Goal: Information Seeking & Learning: Learn about a topic

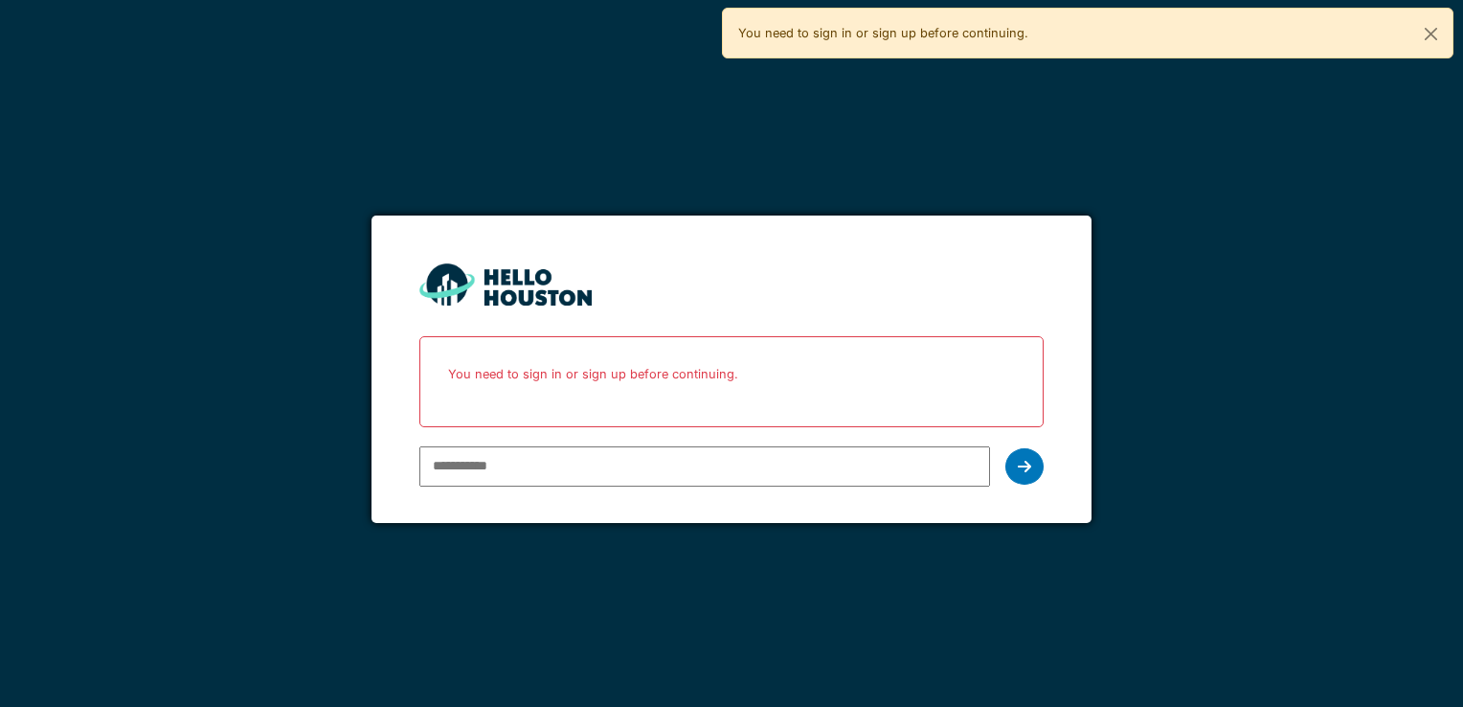
type input "**********"
click at [1031, 465] on icon at bounding box center [1024, 466] width 13 height 15
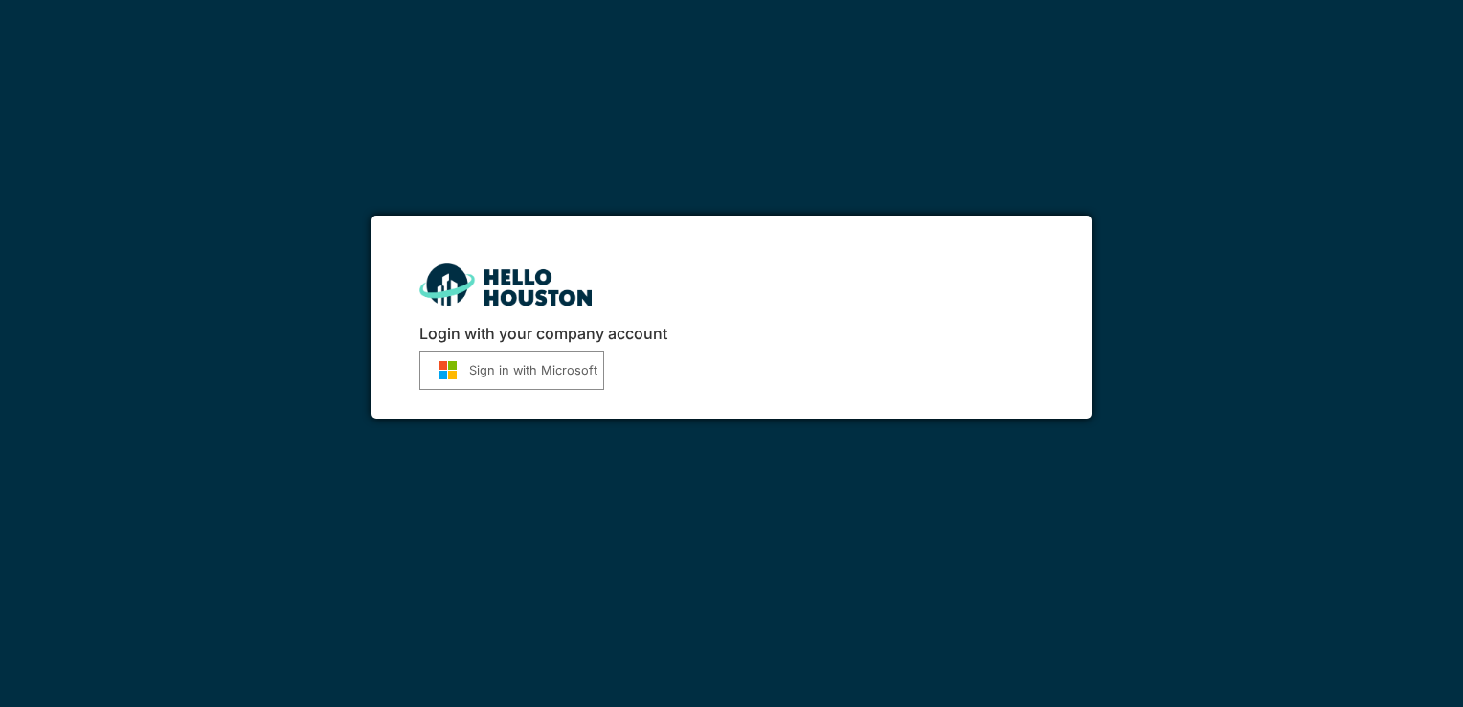
click at [492, 373] on button "Sign in with Microsoft" at bounding box center [511, 370] width 185 height 39
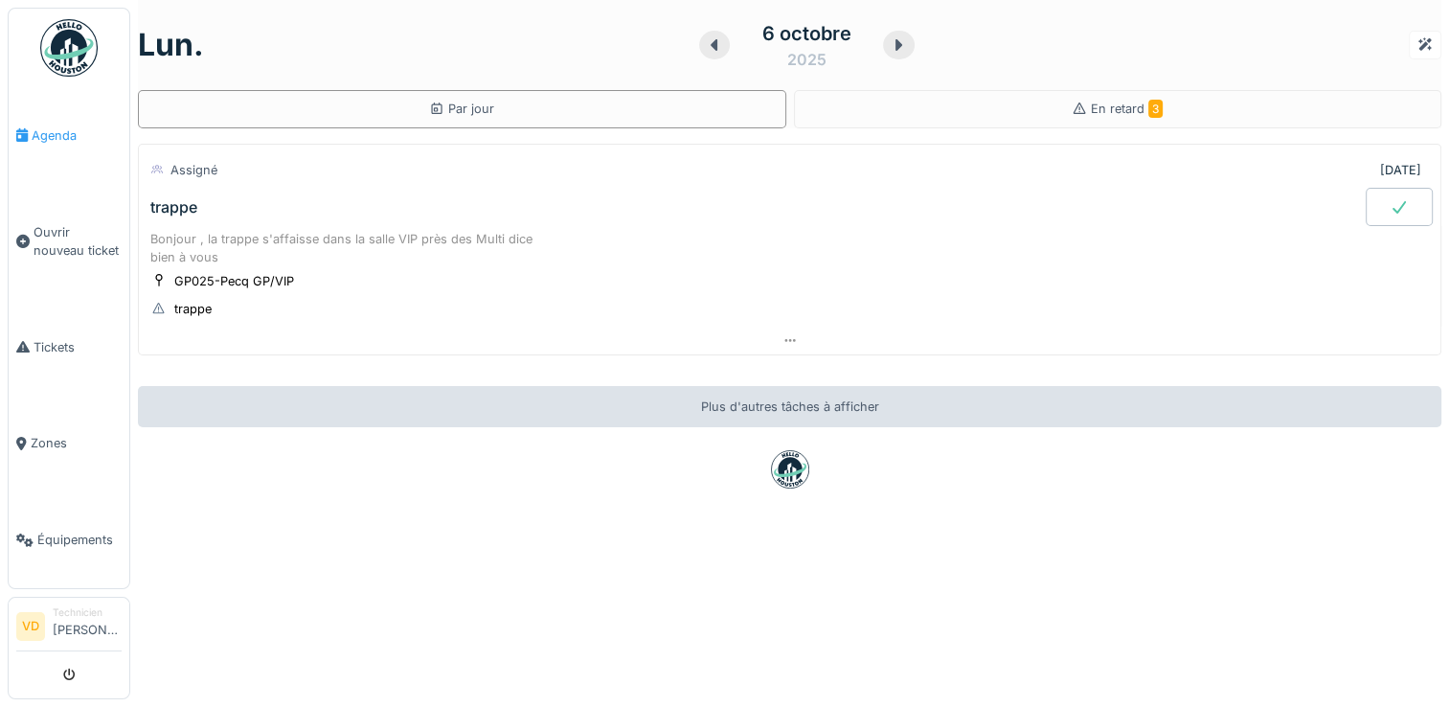
click at [23, 131] on icon at bounding box center [21, 134] width 11 height 13
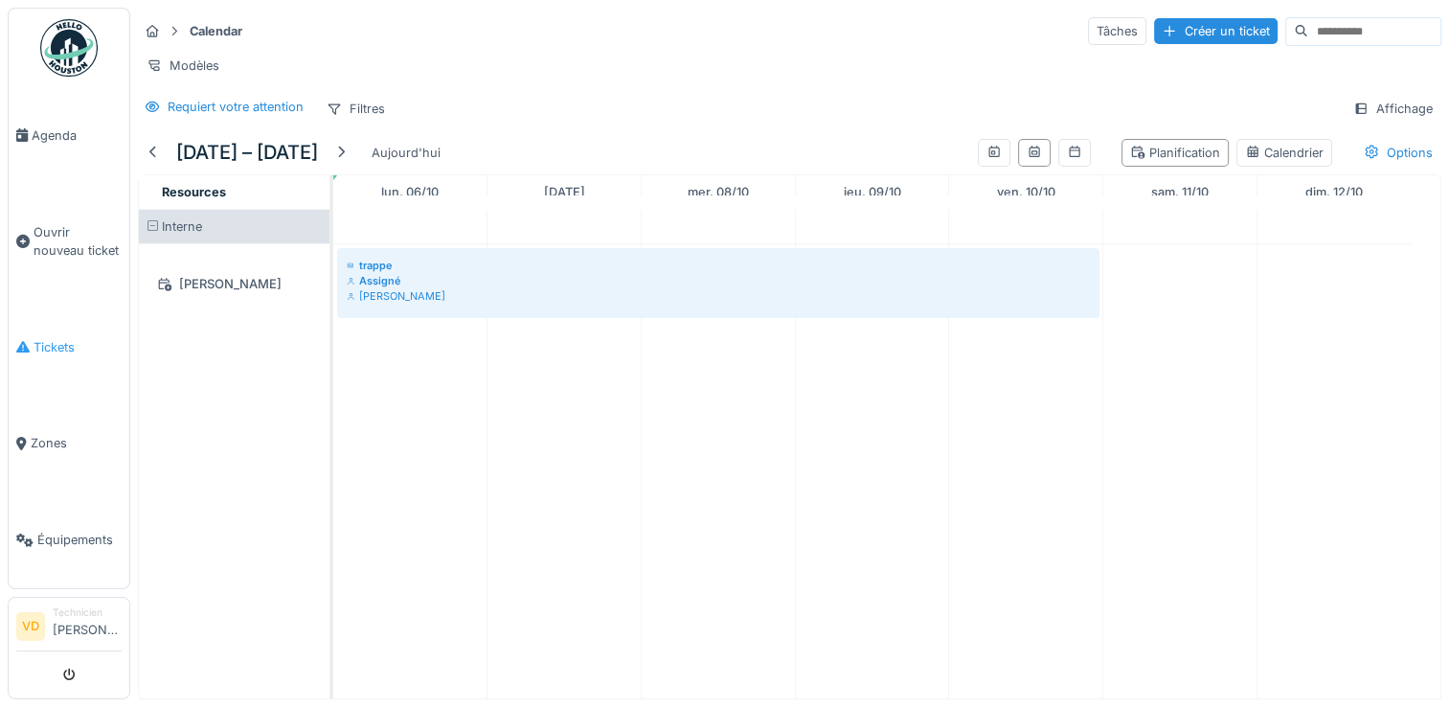
click at [56, 338] on span "Tickets" at bounding box center [78, 347] width 88 height 18
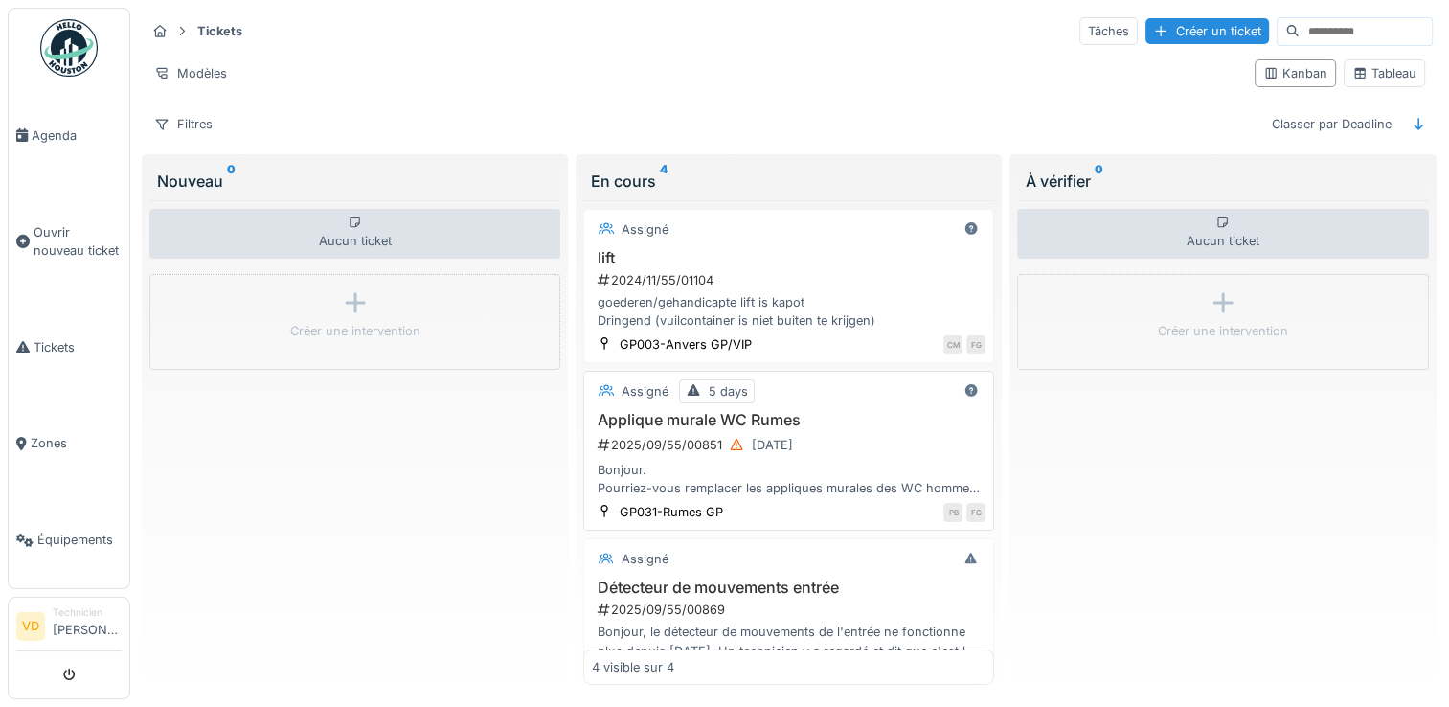
click at [712, 477] on div "Bonjour. Pourriez-vous remplacer les appliques murales des WC hommes. Elles son…" at bounding box center [789, 479] width 394 height 36
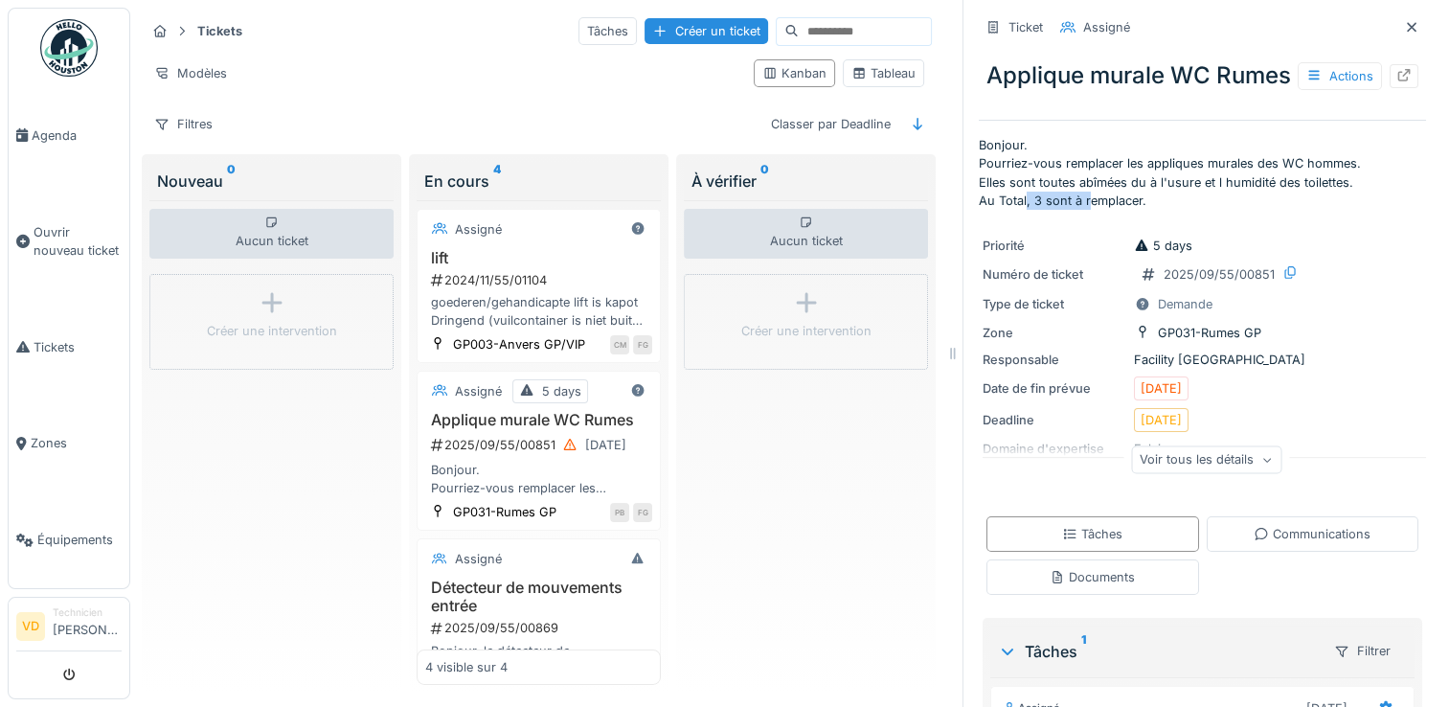
drag, startPoint x: 1012, startPoint y: 230, endPoint x: 1078, endPoint y: 234, distance: 66.2
click at [1078, 210] on p "Bonjour. Pourriez-vous remplacer les appliques murales des WC hommes. Elles son…" at bounding box center [1202, 173] width 447 height 74
drag, startPoint x: 1078, startPoint y: 234, endPoint x: 1195, endPoint y: 257, distance: 119.1
click at [1195, 257] on div "Ticket Assigné Applique murale WC Rumes Actions Bonjour. Pourriez-vous remplace…" at bounding box center [1202, 481] width 447 height 963
click at [1220, 472] on div "Voir tous les détails" at bounding box center [1206, 458] width 150 height 28
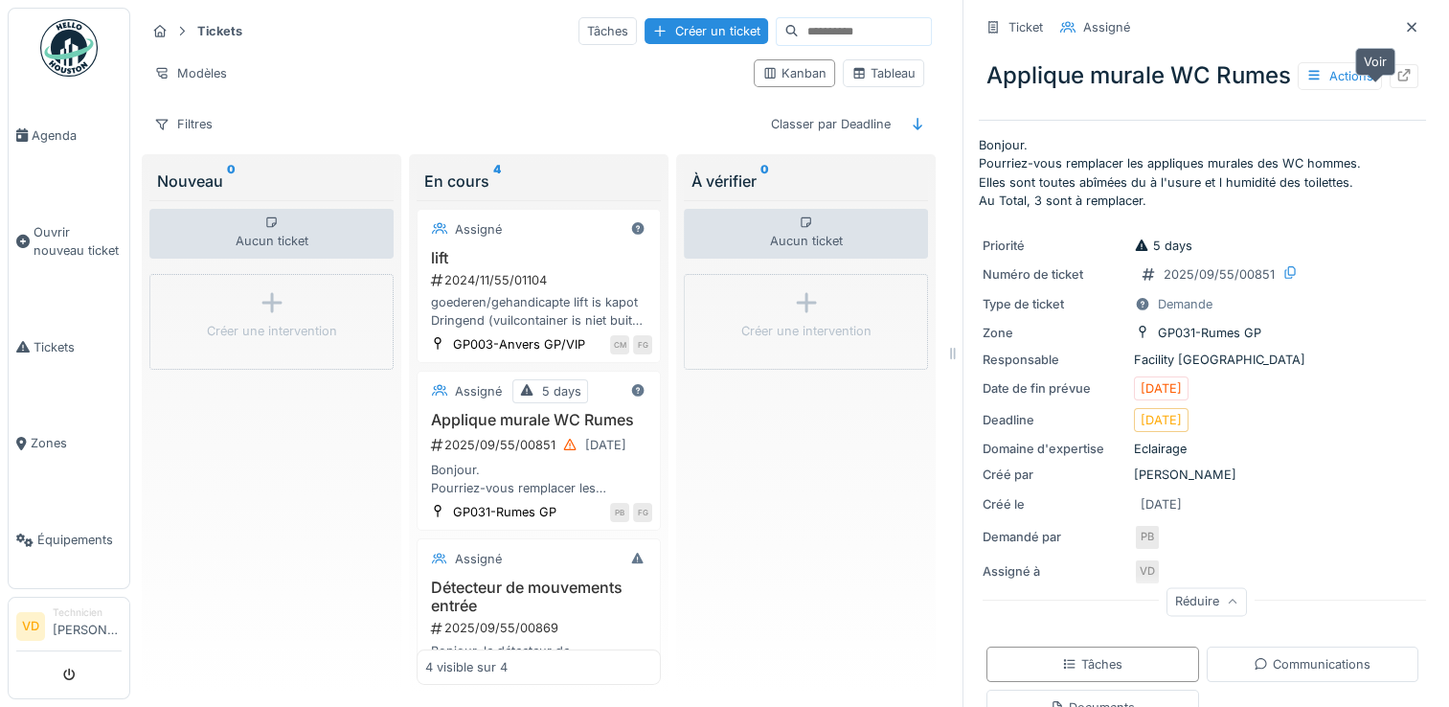
click at [1396, 81] on icon at bounding box center [1403, 75] width 15 height 12
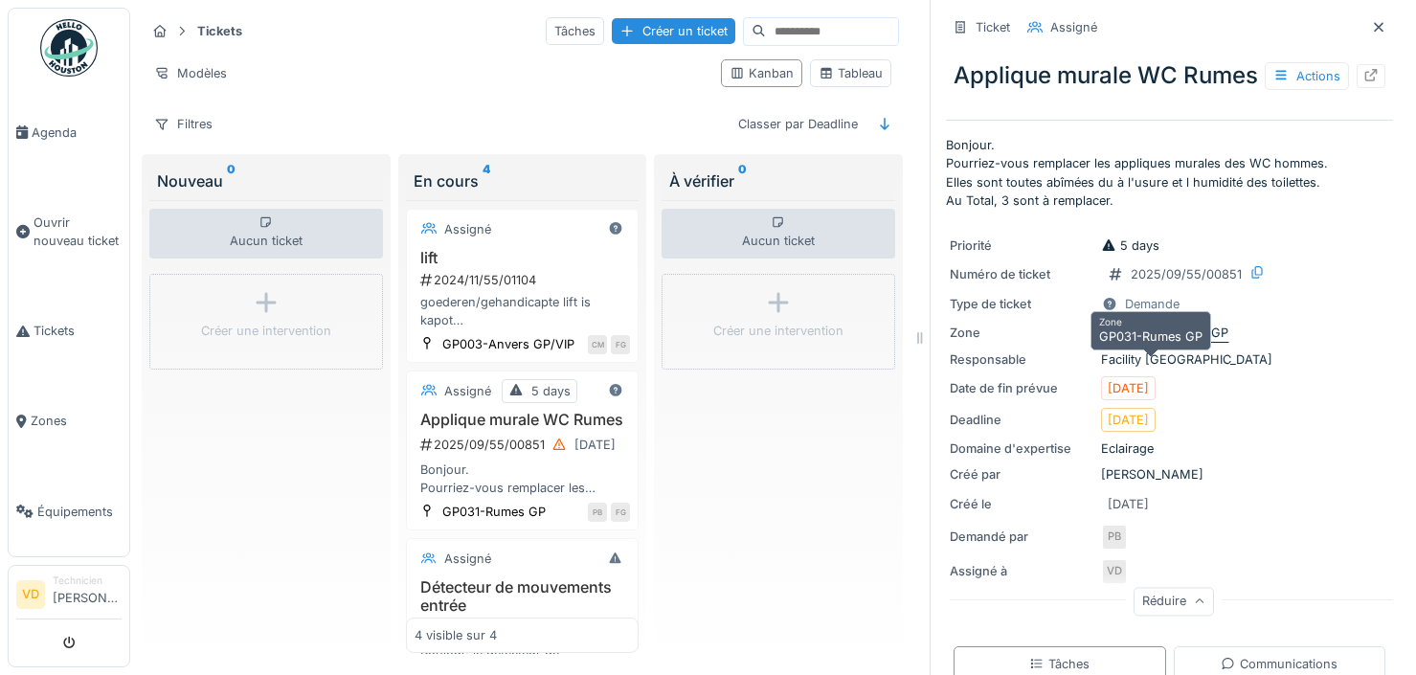
click at [1197, 342] on div "GP031-Rumes GP" at bounding box center [1176, 333] width 103 height 18
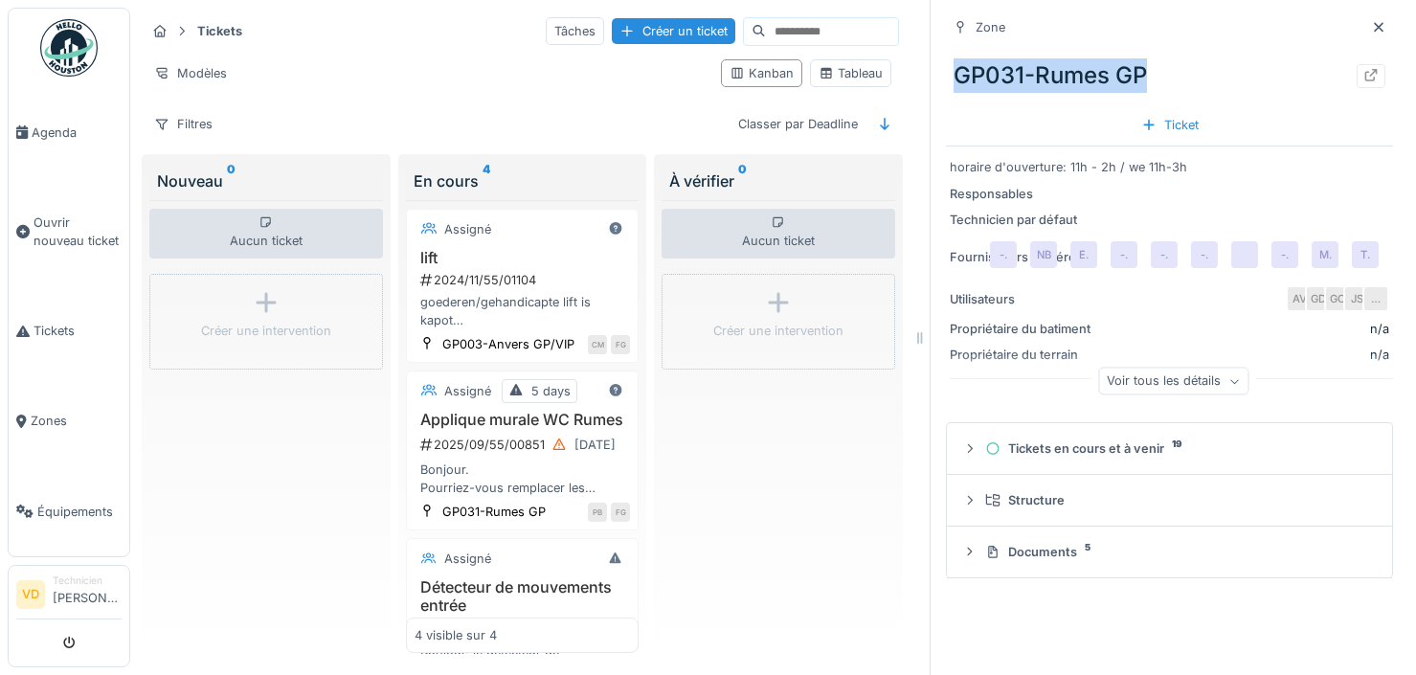
drag, startPoint x: 1163, startPoint y: 68, endPoint x: 940, endPoint y: 67, distance: 222.2
click at [946, 67] on div "GP031-Rumes GP" at bounding box center [1169, 76] width 447 height 50
copy div "GP031-Rumes GP"
click at [491, 429] on h3 "Applique murale WC Rumes" at bounding box center [523, 420] width 216 height 18
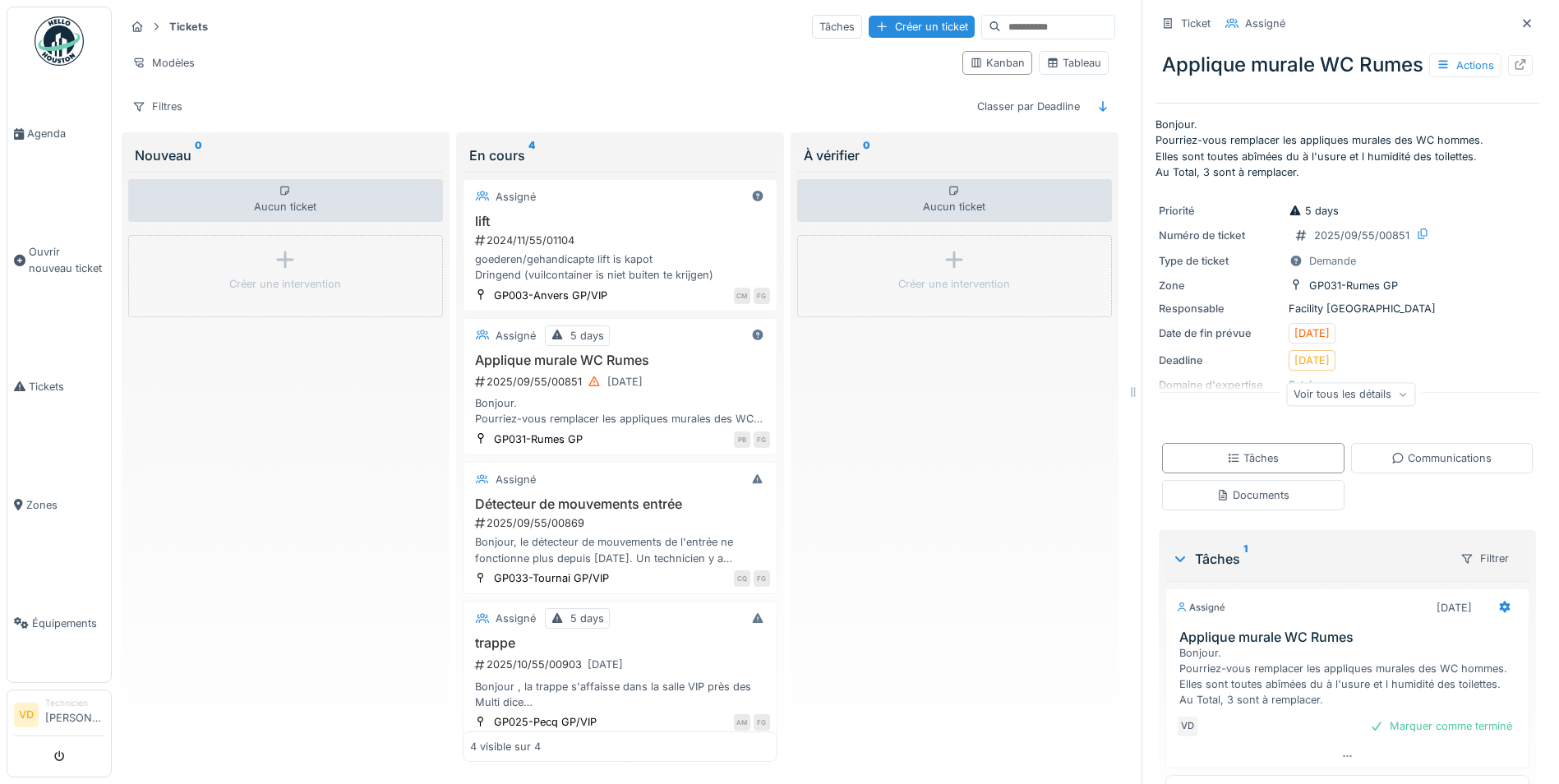
click at [1242, 406] on div "Voir tous les détails" at bounding box center [1351, 394] width 129 height 24
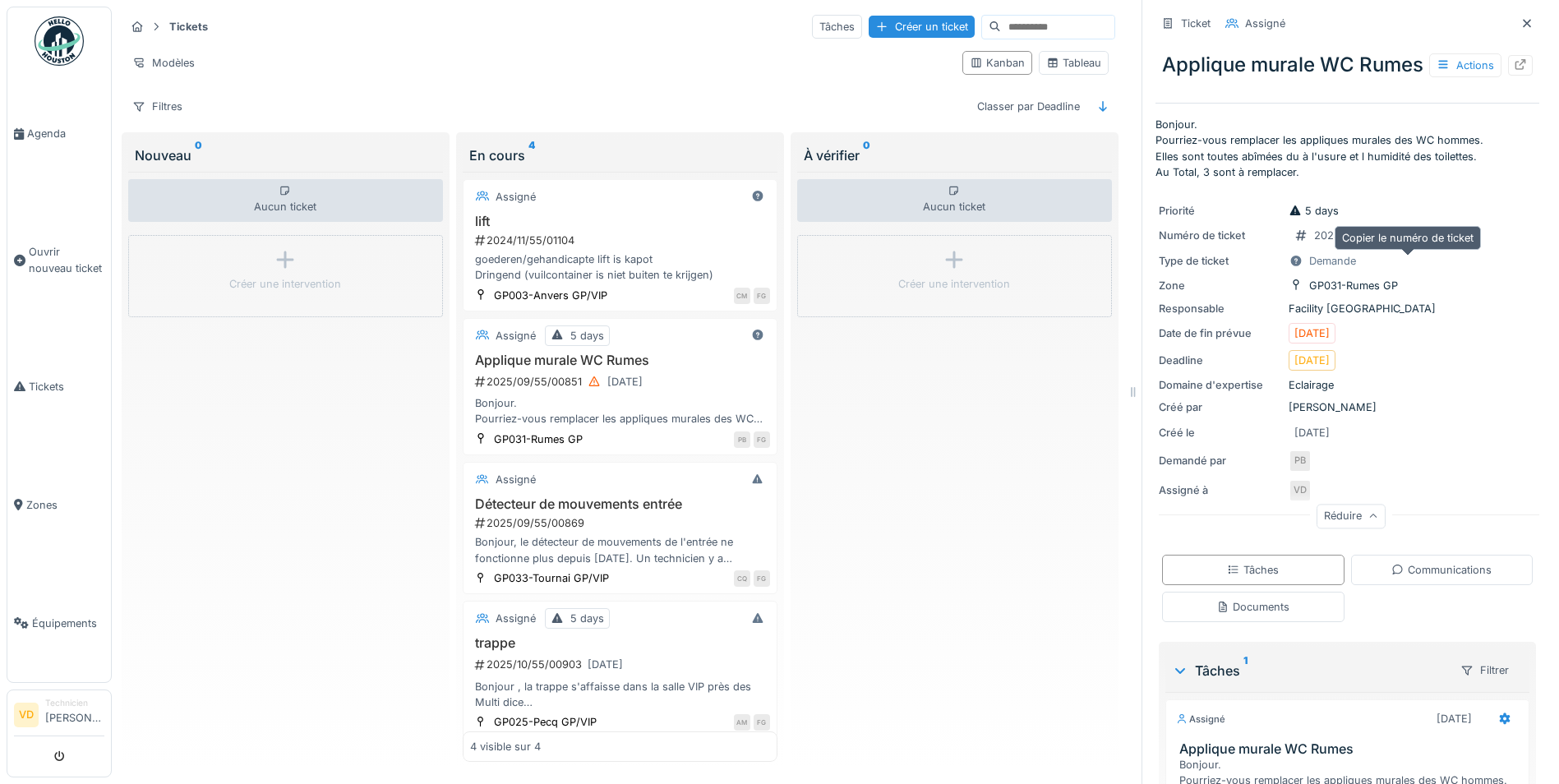
click at [1242, 239] on icon at bounding box center [1422, 233] width 13 height 10
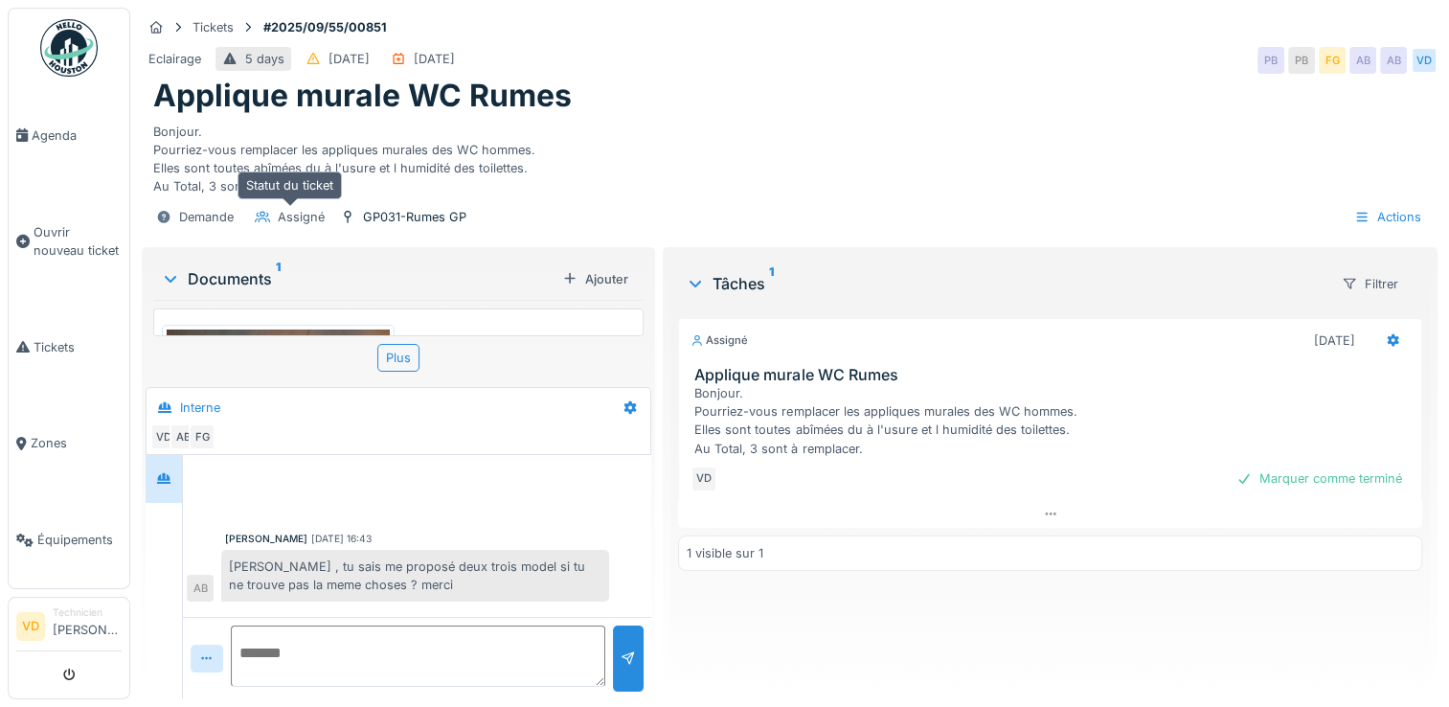
click at [284, 214] on div "Assigné" at bounding box center [301, 217] width 47 height 18
click at [213, 215] on div "Demande" at bounding box center [206, 217] width 55 height 18
click at [410, 347] on div "Plus" at bounding box center [398, 358] width 42 height 28
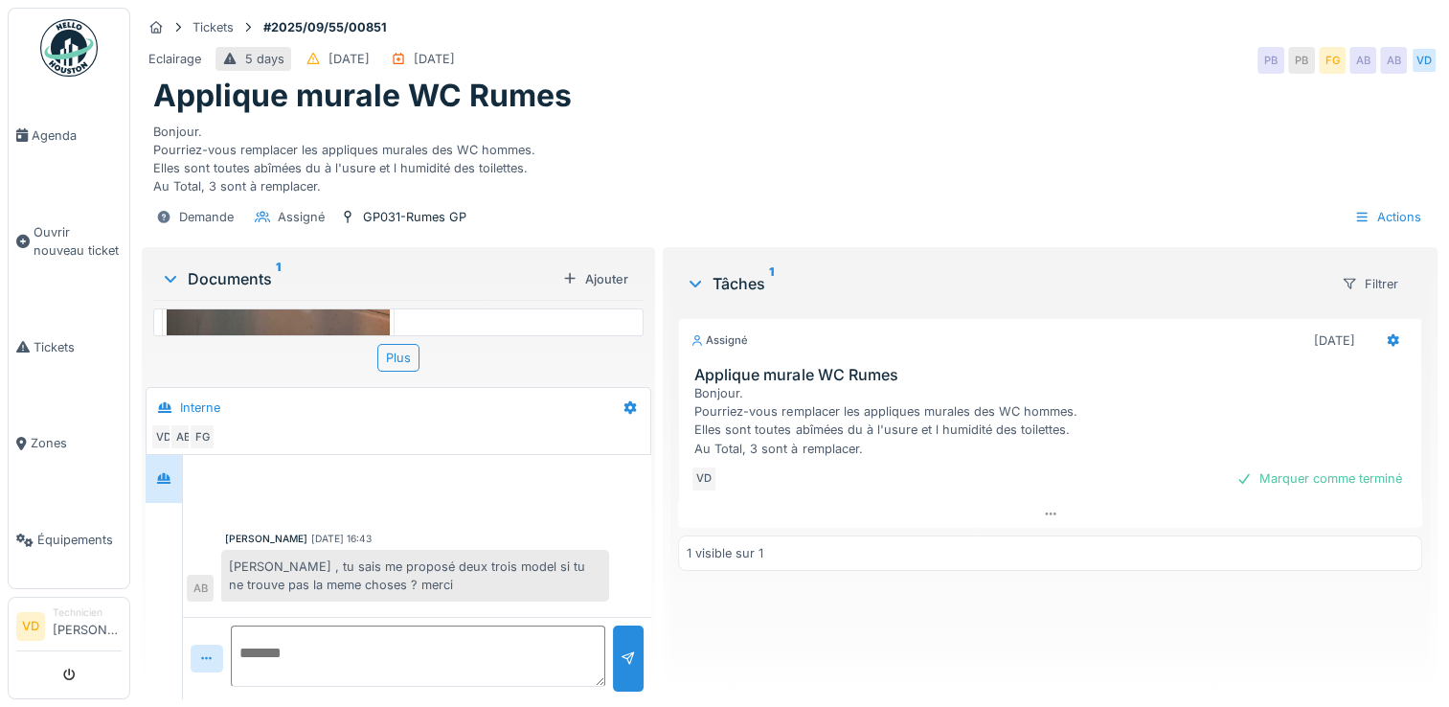
scroll to position [315, 0]
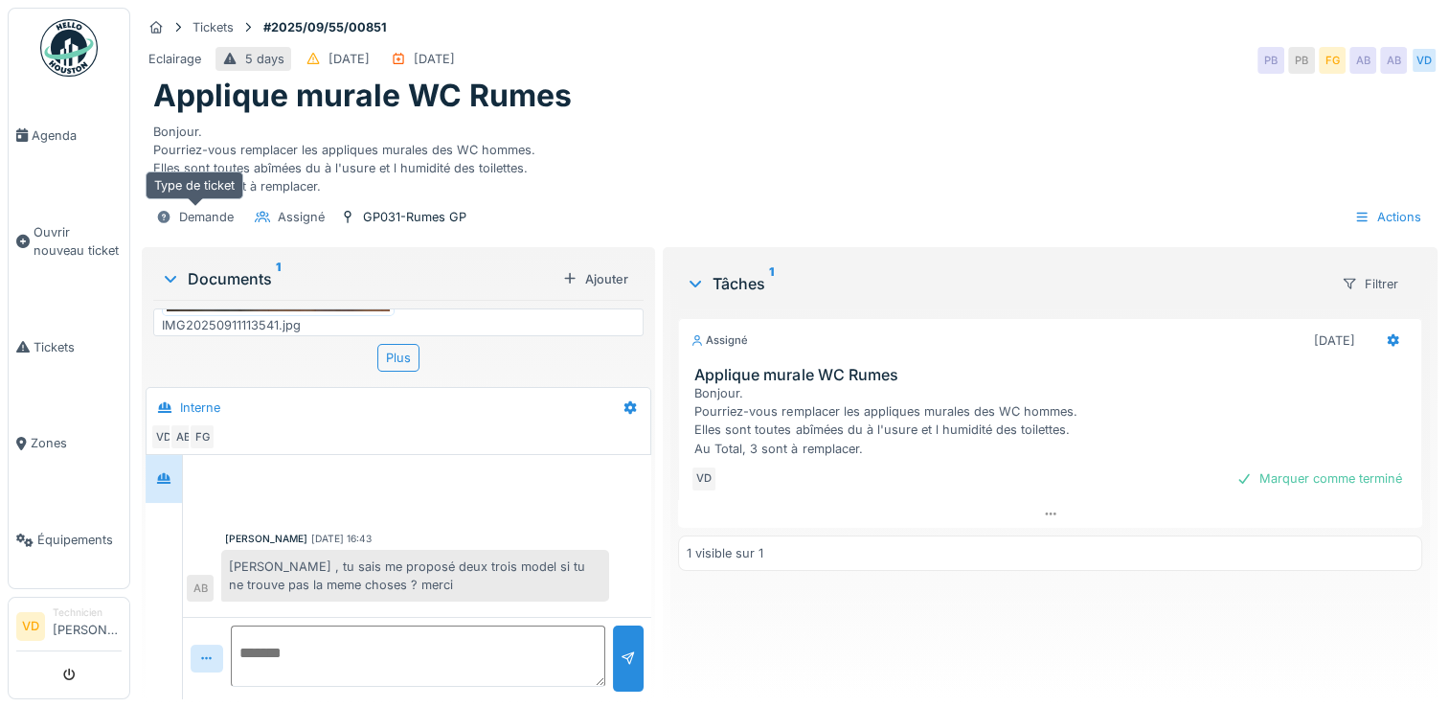
click at [207, 208] on div "Demande" at bounding box center [206, 217] width 55 height 18
click at [743, 274] on div "Tâches 1" at bounding box center [1006, 283] width 640 height 23
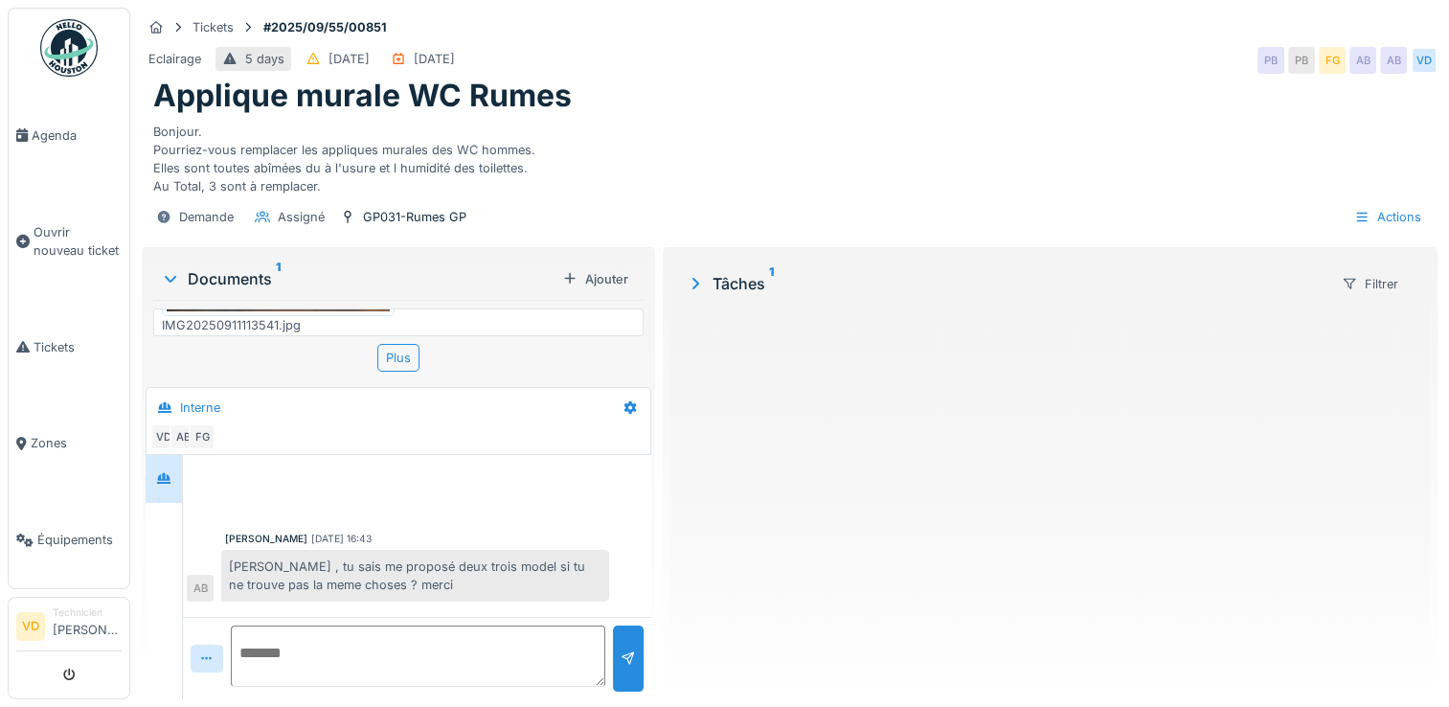
click at [743, 274] on div "Tâches 1" at bounding box center [1006, 283] width 640 height 23
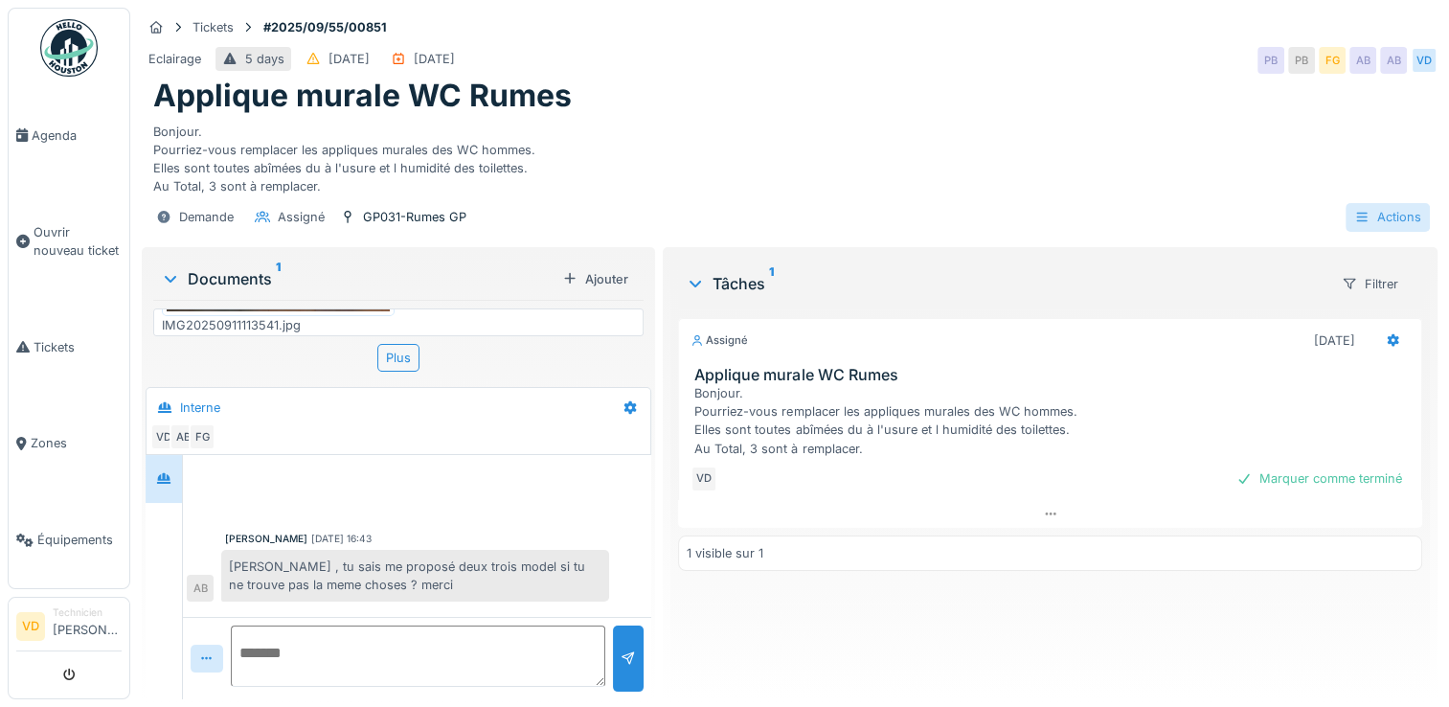
click at [1355, 211] on icon at bounding box center [1361, 217] width 15 height 12
drag, startPoint x: 763, startPoint y: 130, endPoint x: 711, endPoint y: 130, distance: 52.7
click at [757, 130] on div "Bonjour. Pourriez-vous remplacer les appliques murales des WC hommes. Elles son…" at bounding box center [789, 155] width 1273 height 81
click at [442, 208] on div "GP031-Rumes GP" at bounding box center [414, 217] width 103 height 18
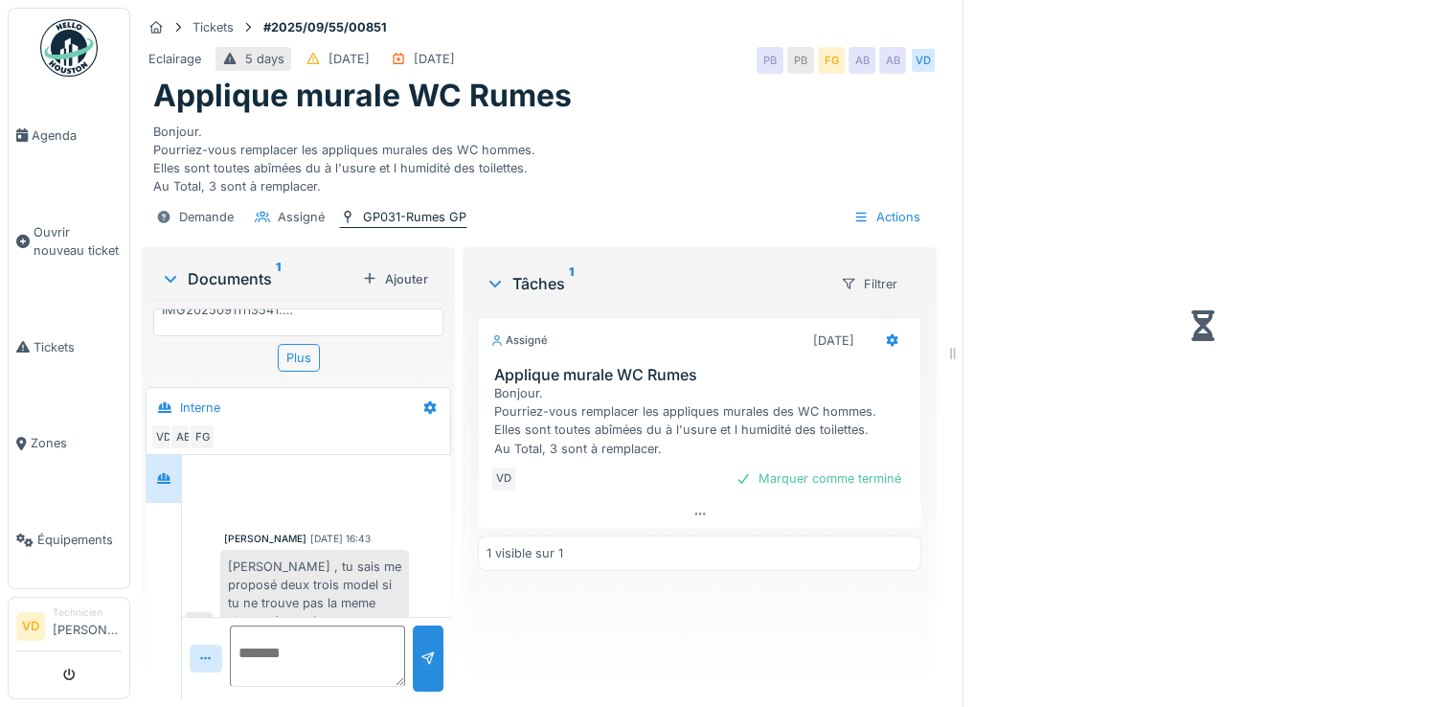
scroll to position [181, 0]
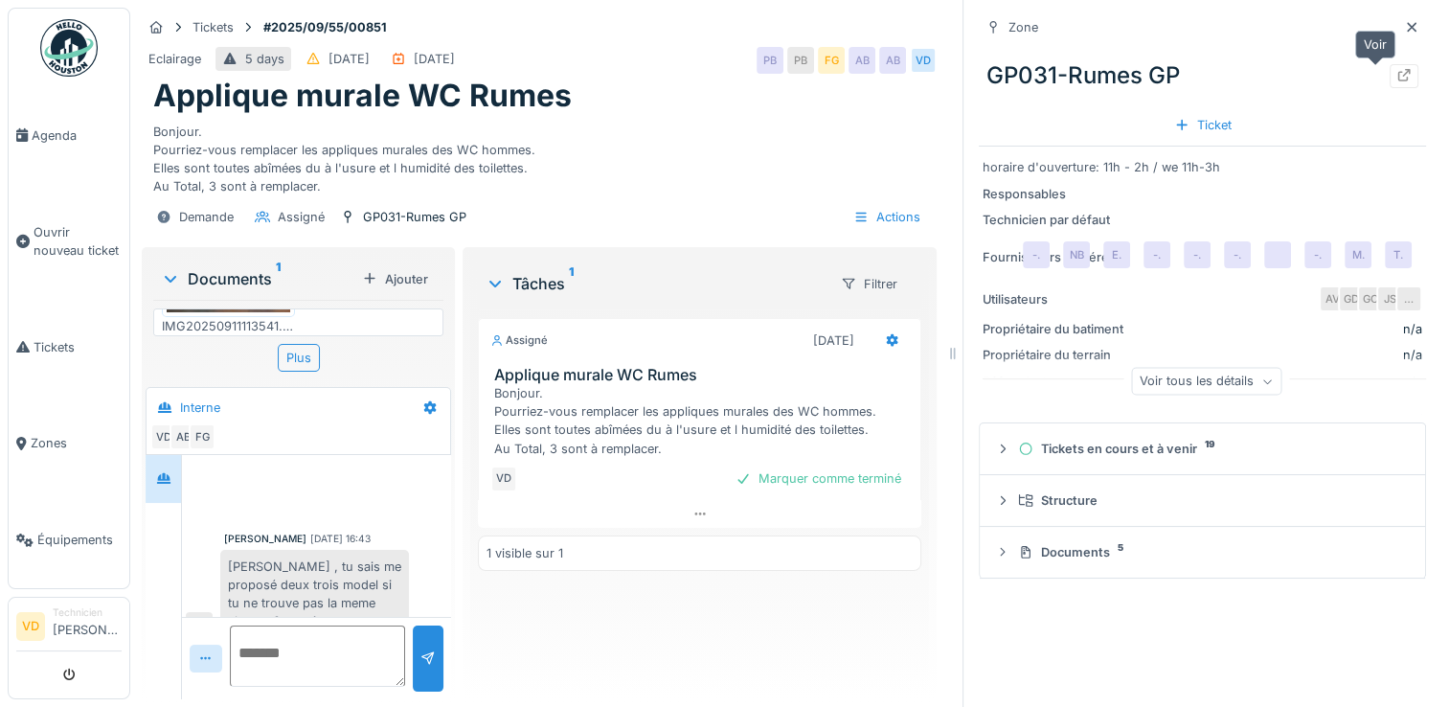
click at [1396, 69] on icon at bounding box center [1403, 75] width 15 height 12
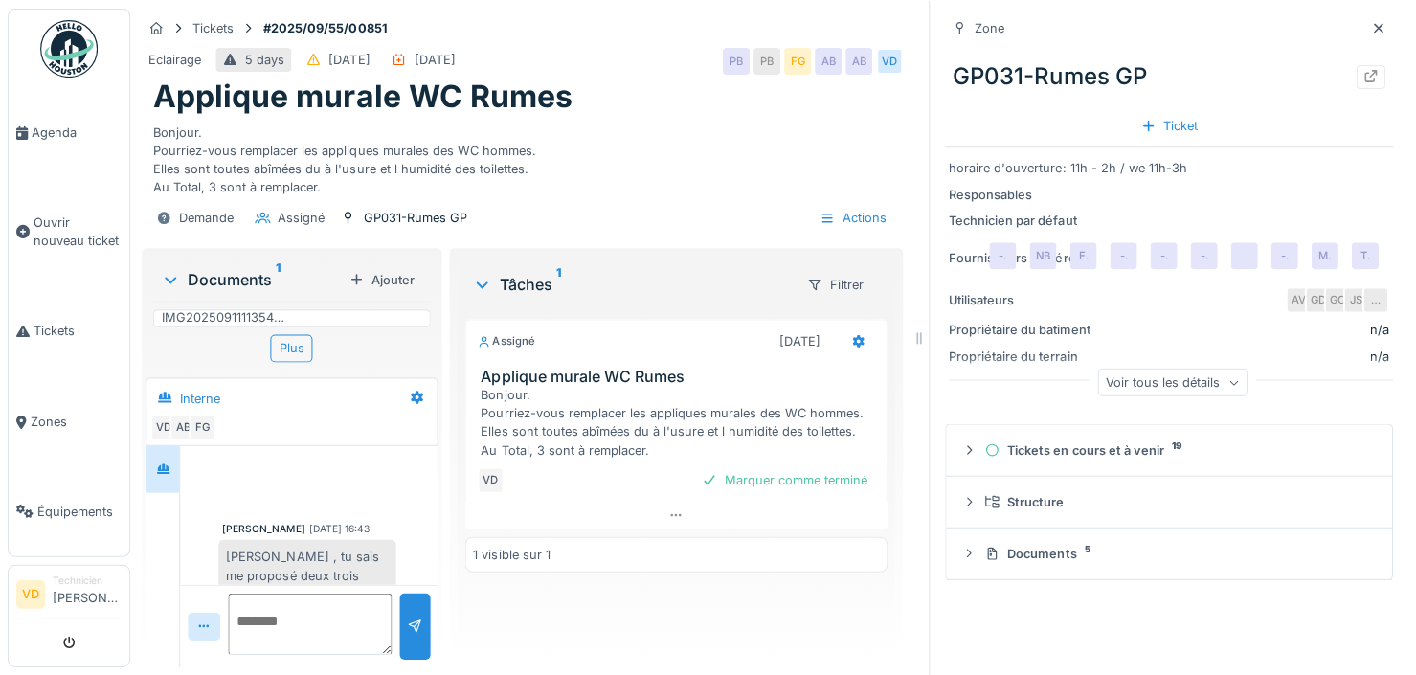
scroll to position [182, 0]
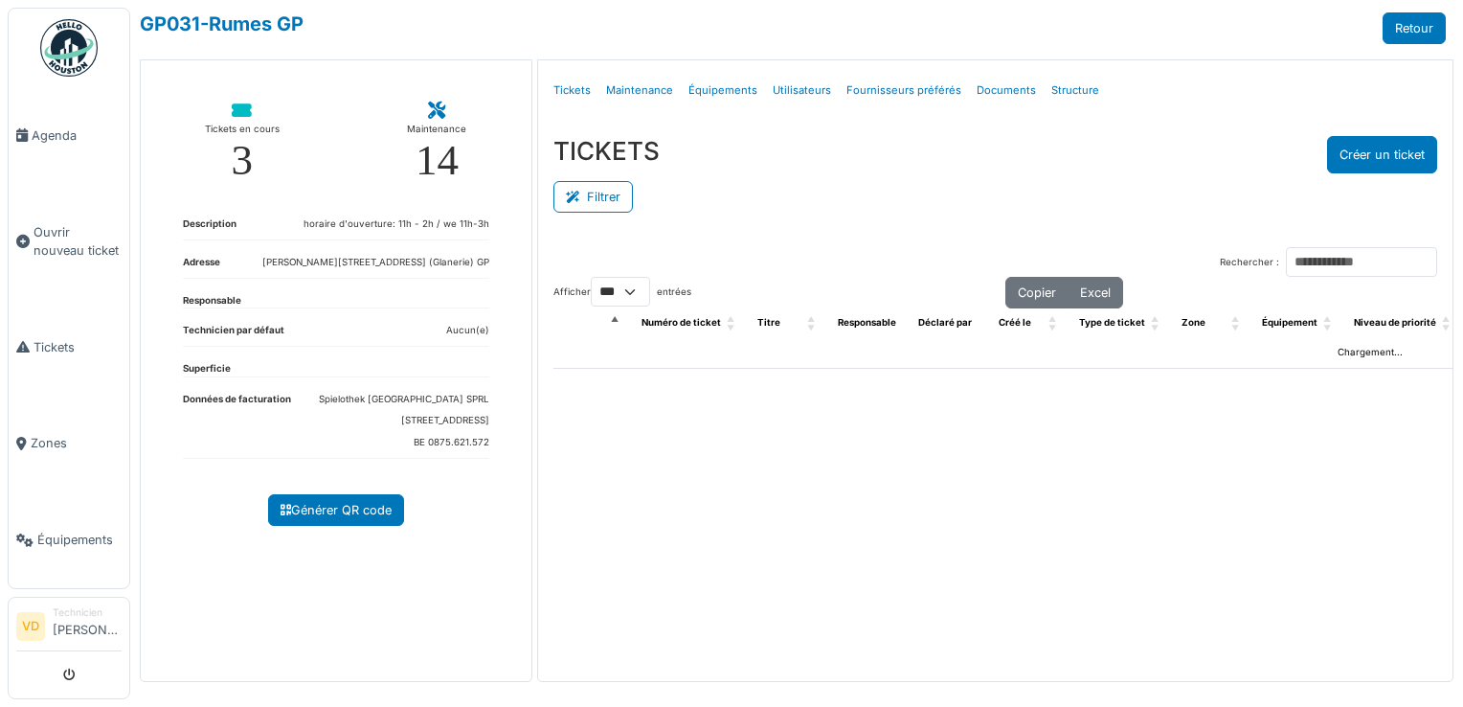
select select "***"
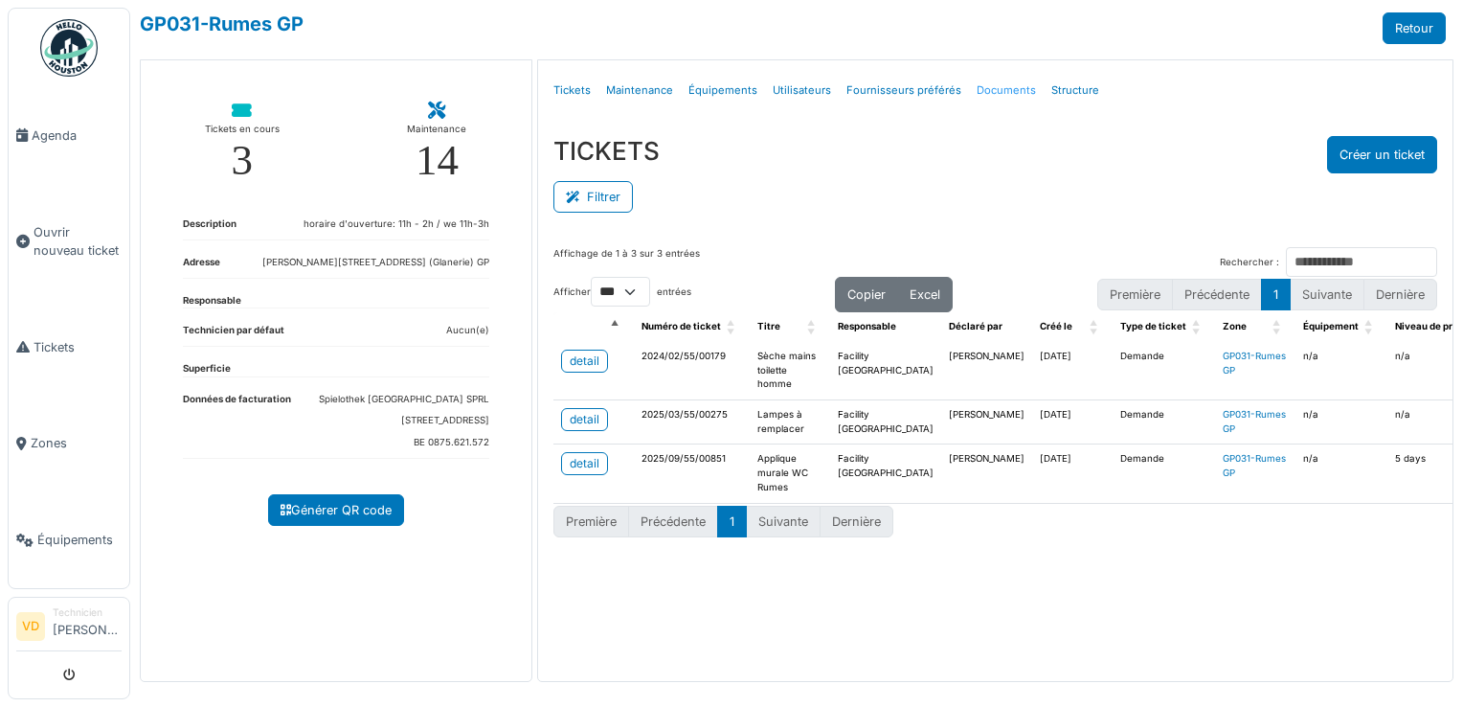
click at [1004, 93] on link "Documents" at bounding box center [1006, 90] width 75 height 45
select select "***"
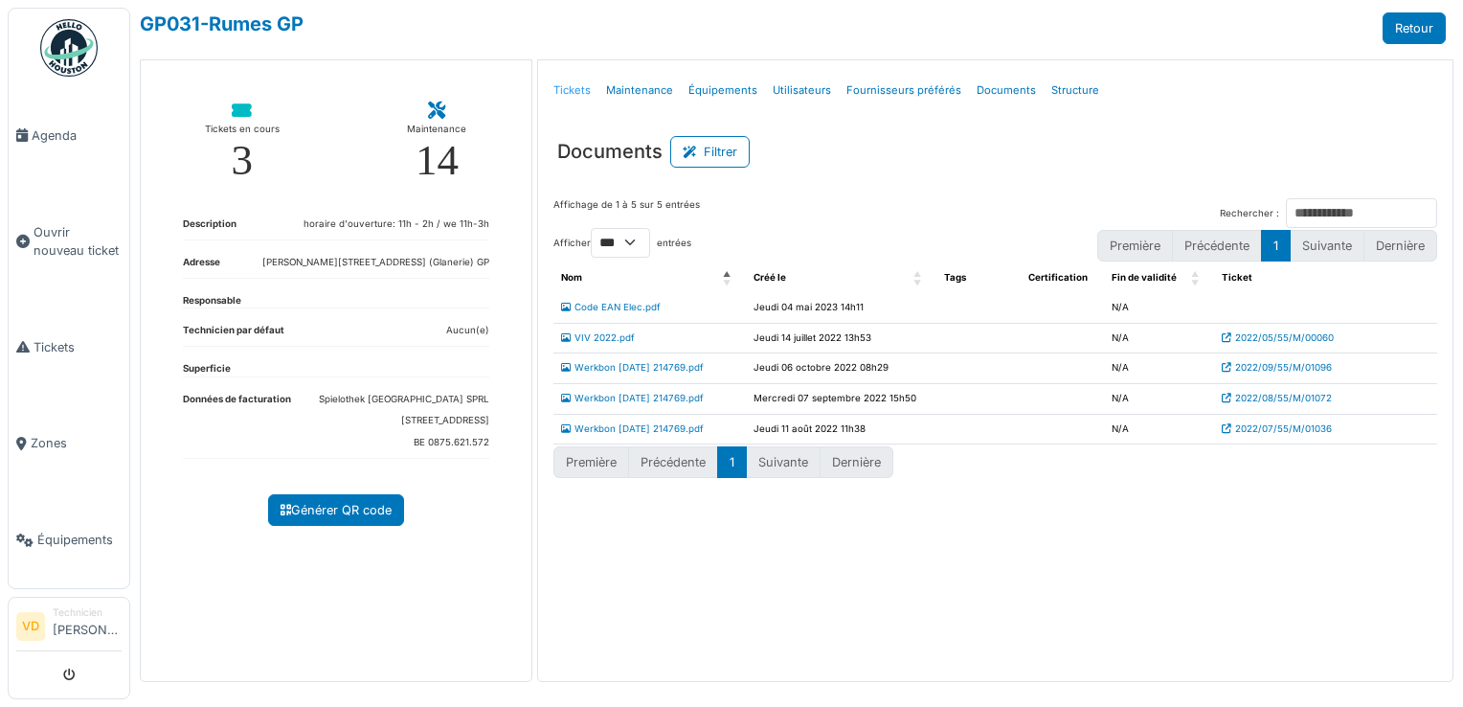
click at [575, 92] on link "Tickets" at bounding box center [572, 90] width 53 height 45
select select "***"
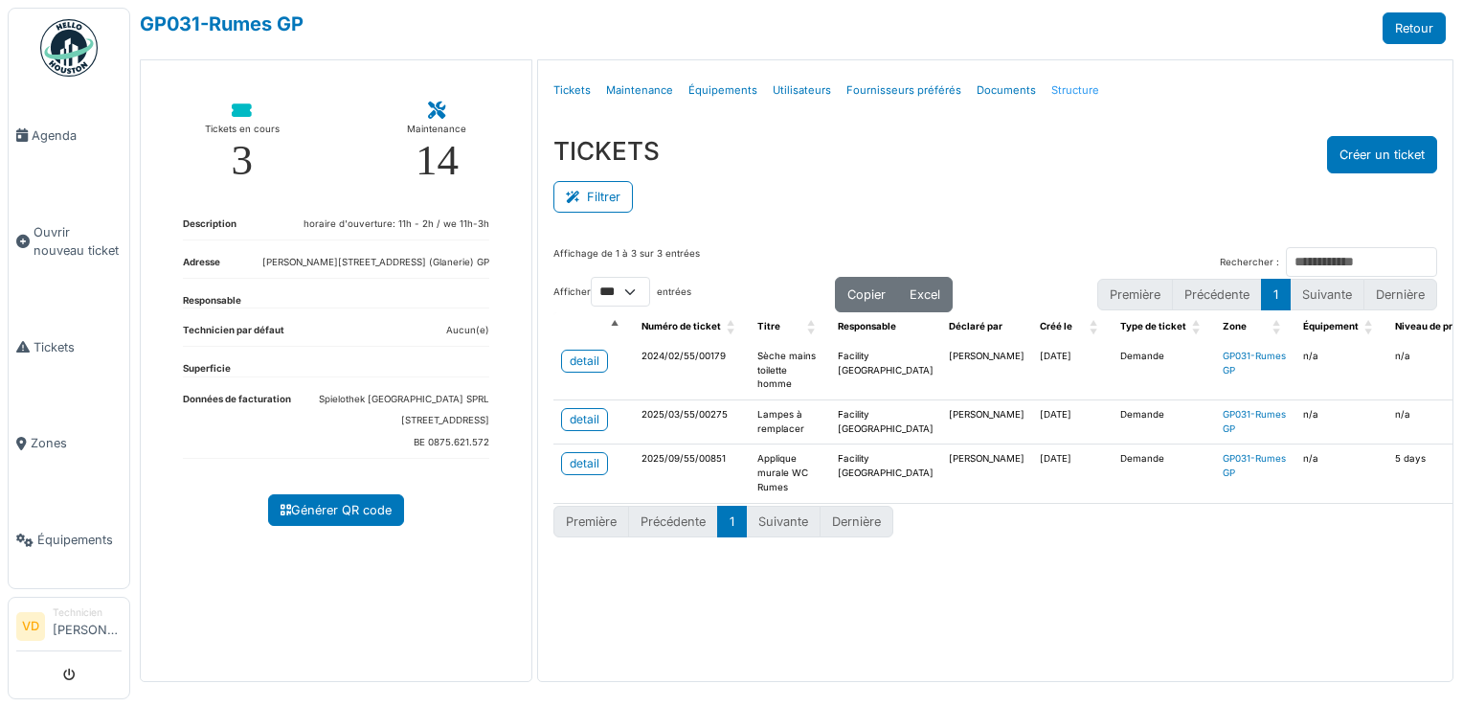
click at [1062, 94] on link "Structure" at bounding box center [1075, 90] width 63 height 45
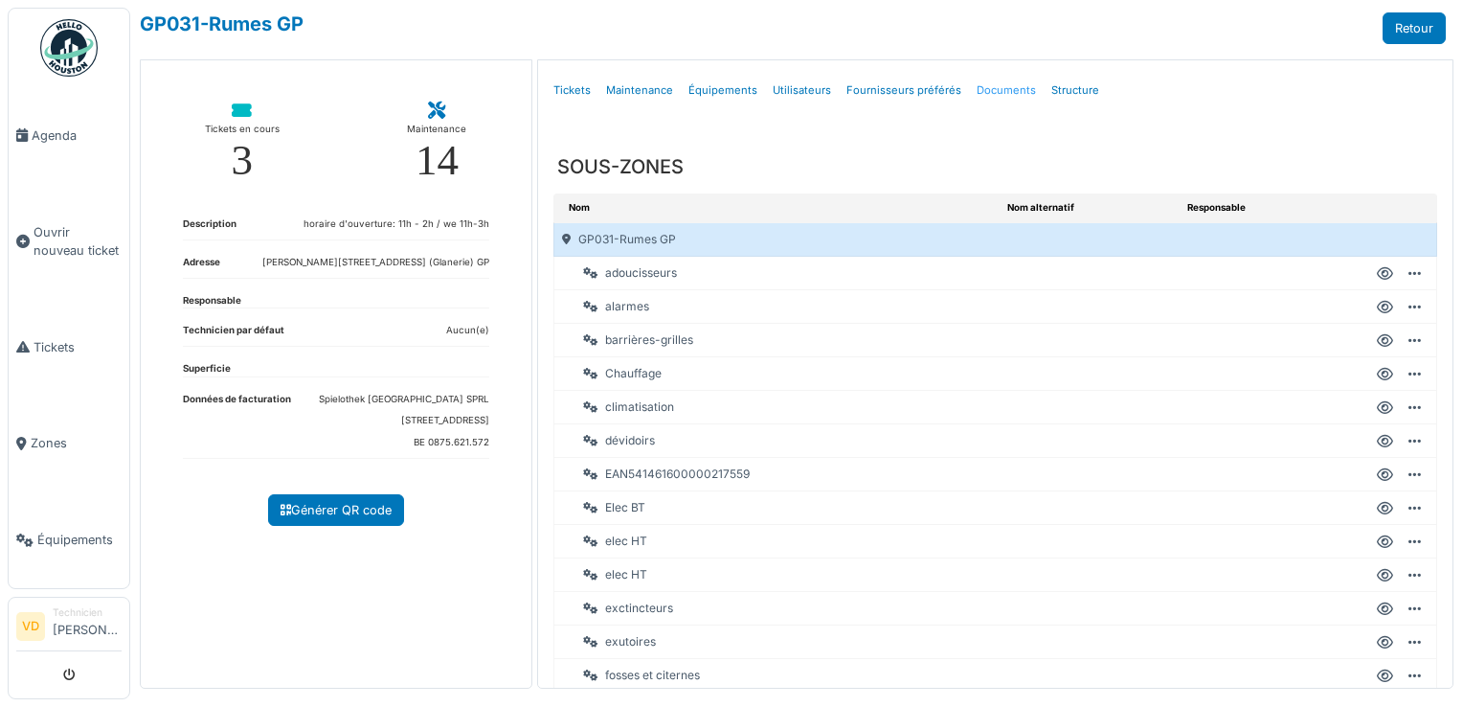
click at [989, 87] on link "Documents" at bounding box center [1006, 90] width 75 height 45
select select "***"
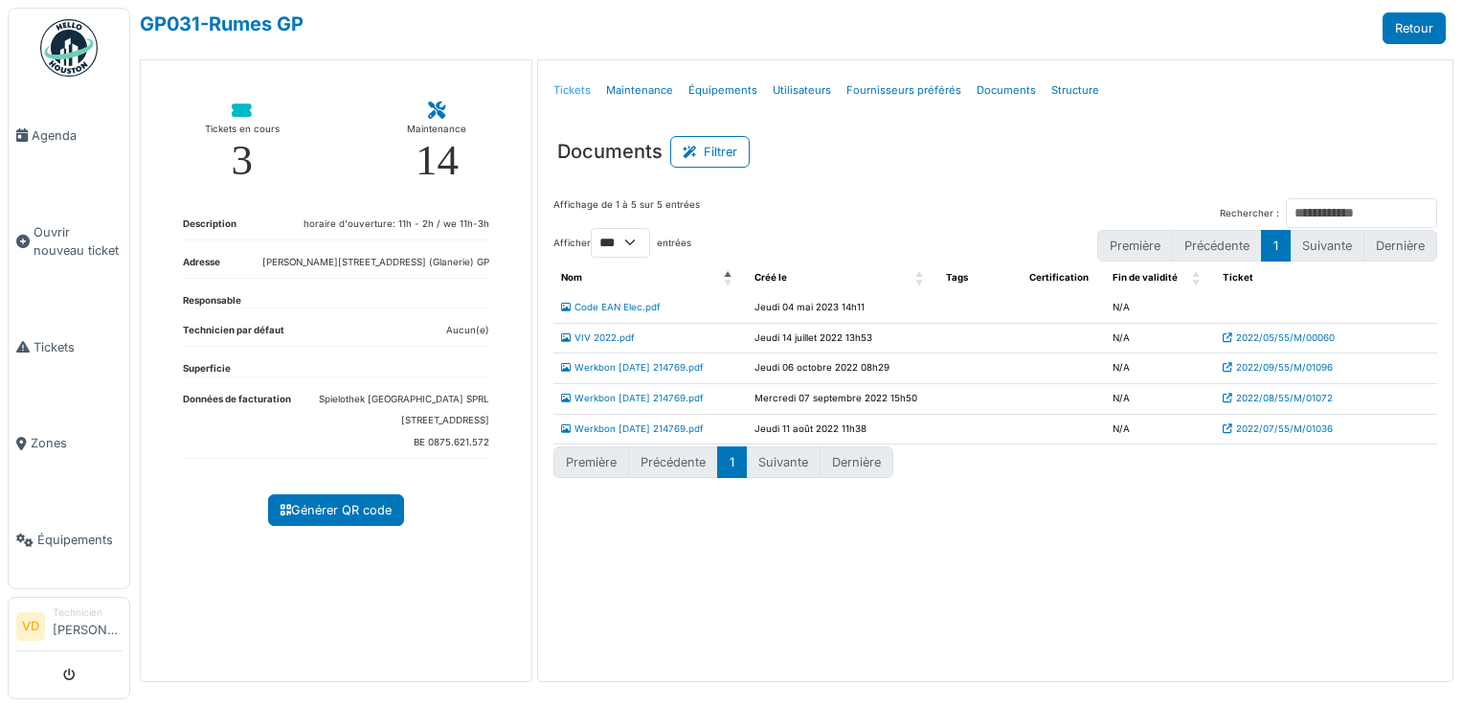
click at [569, 80] on link "Tickets" at bounding box center [572, 90] width 53 height 45
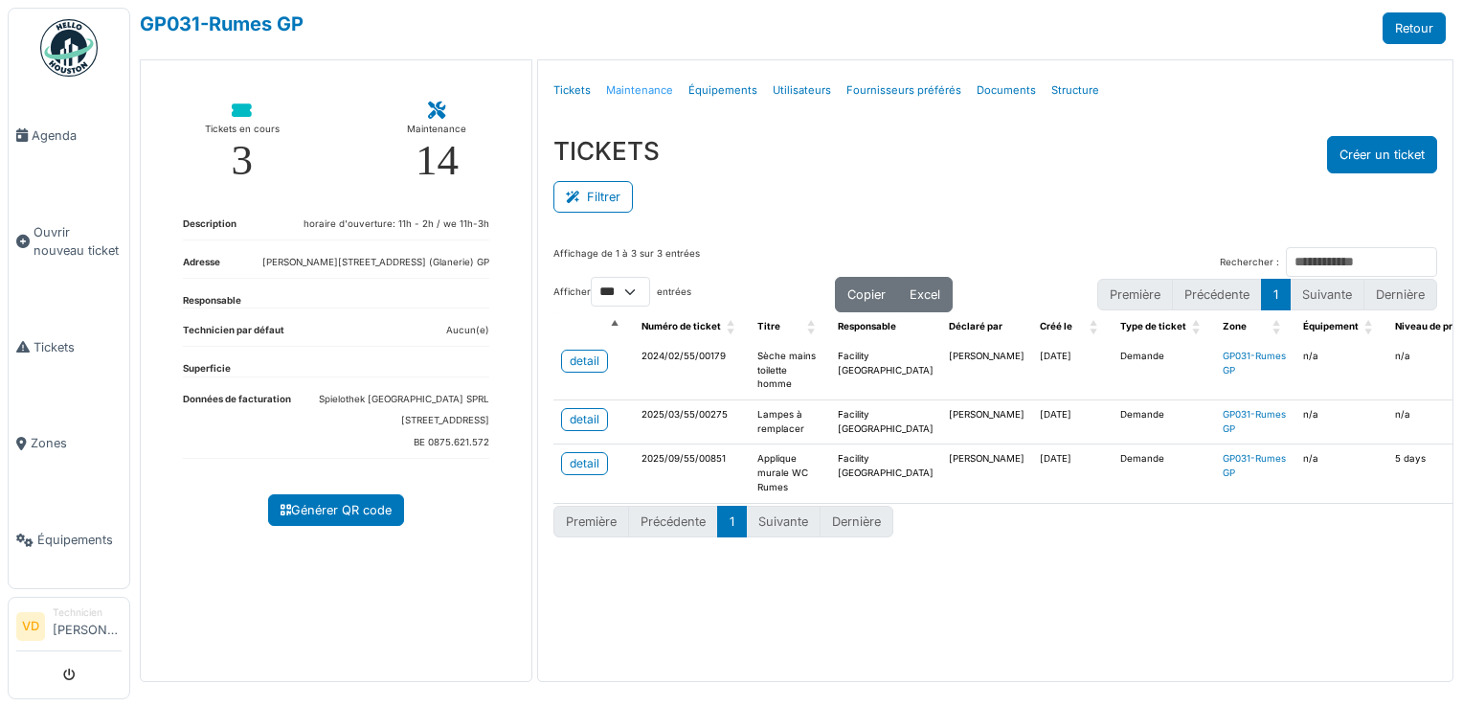
select select "***"
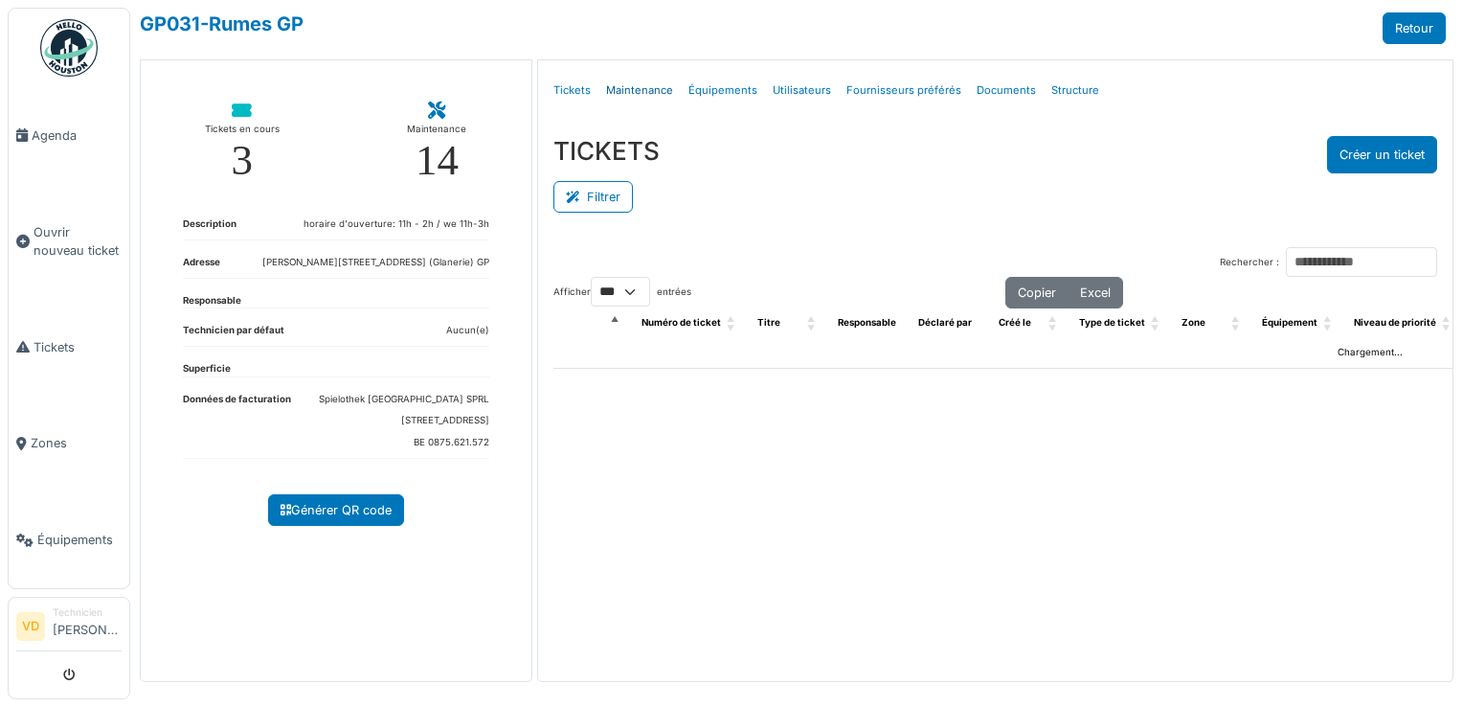
click at [629, 84] on link "Maintenance" at bounding box center [640, 90] width 82 height 45
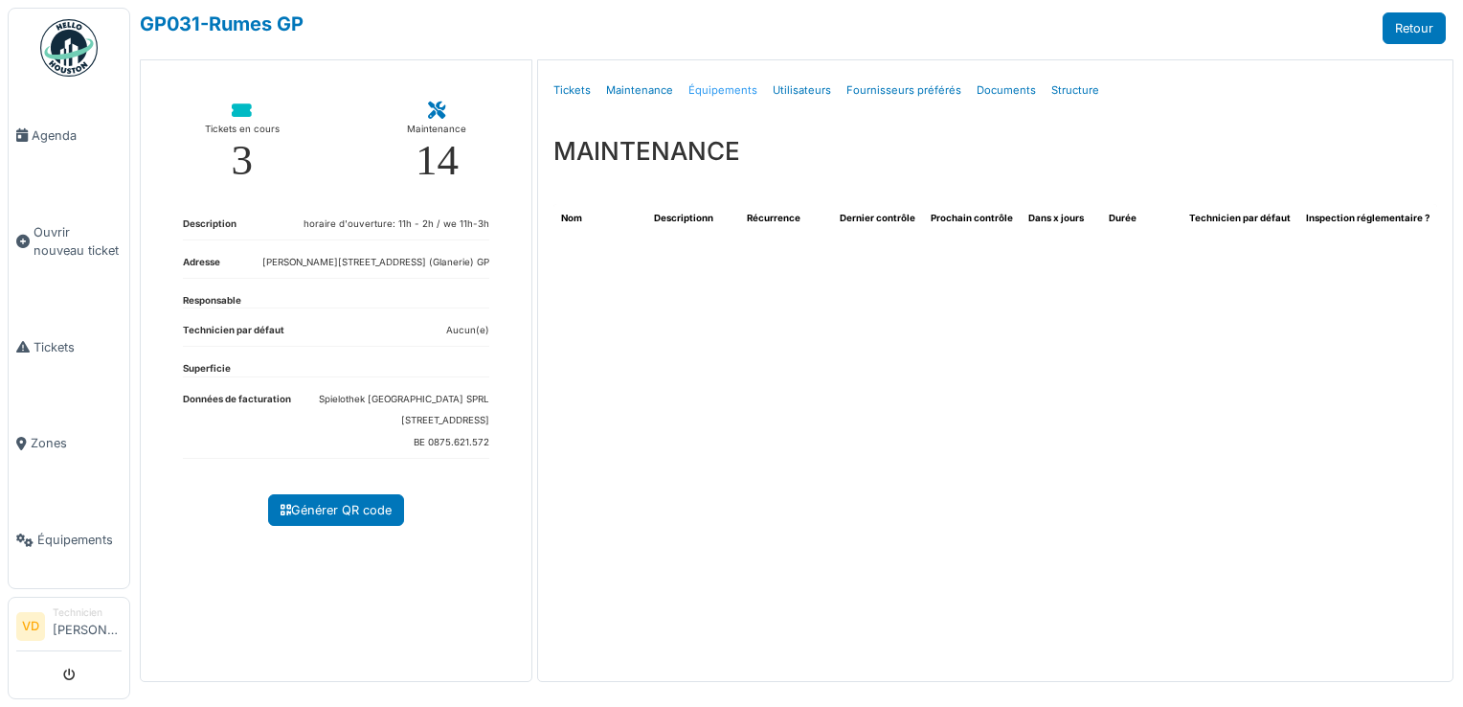
click at [715, 93] on link "Équipements" at bounding box center [723, 90] width 84 height 45
select select "***"
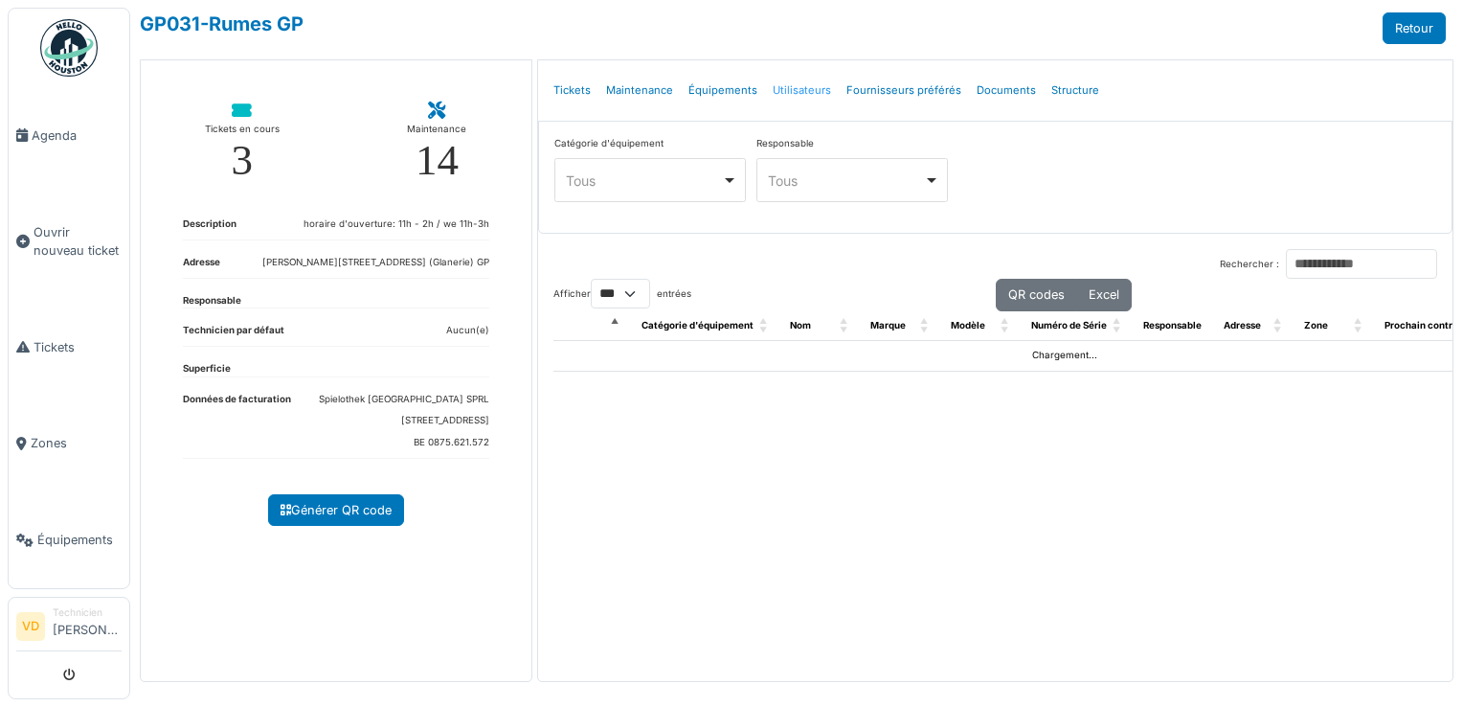
click at [791, 93] on link "Utilisateurs" at bounding box center [802, 90] width 74 height 45
select select "***"
